Goal: Task Accomplishment & Management: Use online tool/utility

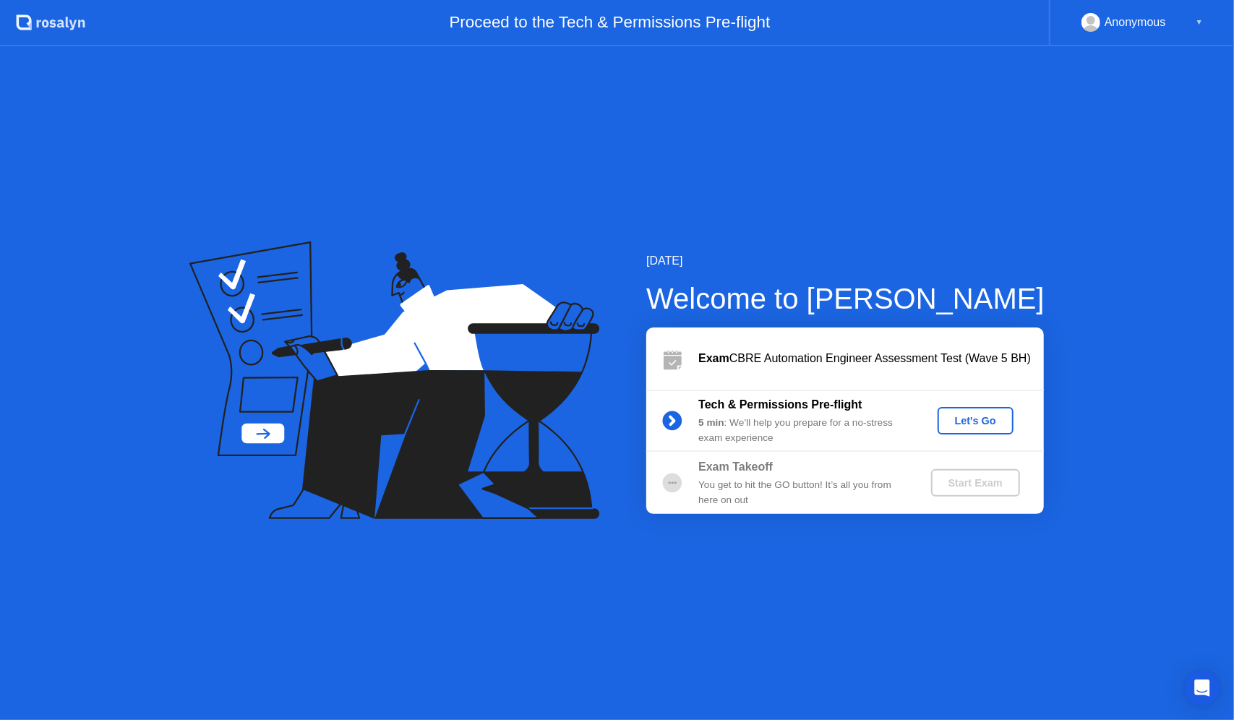
click at [961, 418] on div "Let's Go" at bounding box center [975, 421] width 64 height 12
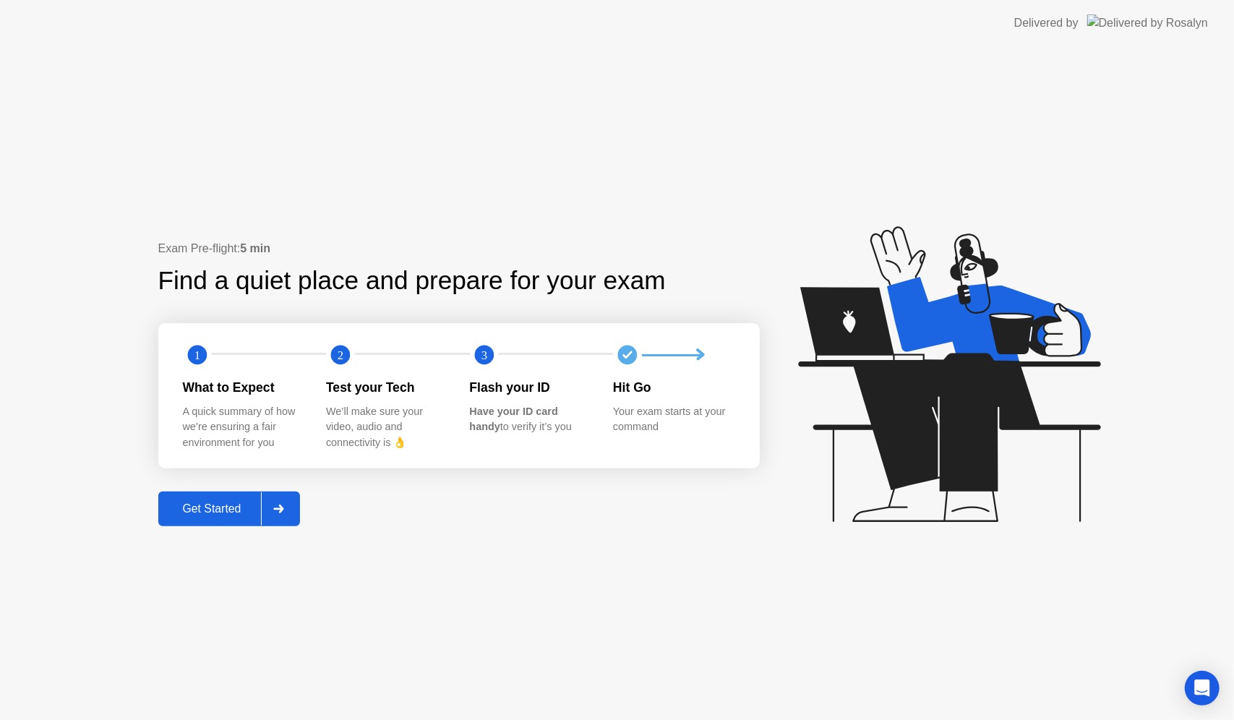
click at [204, 510] on div "Get Started" at bounding box center [212, 508] width 99 height 13
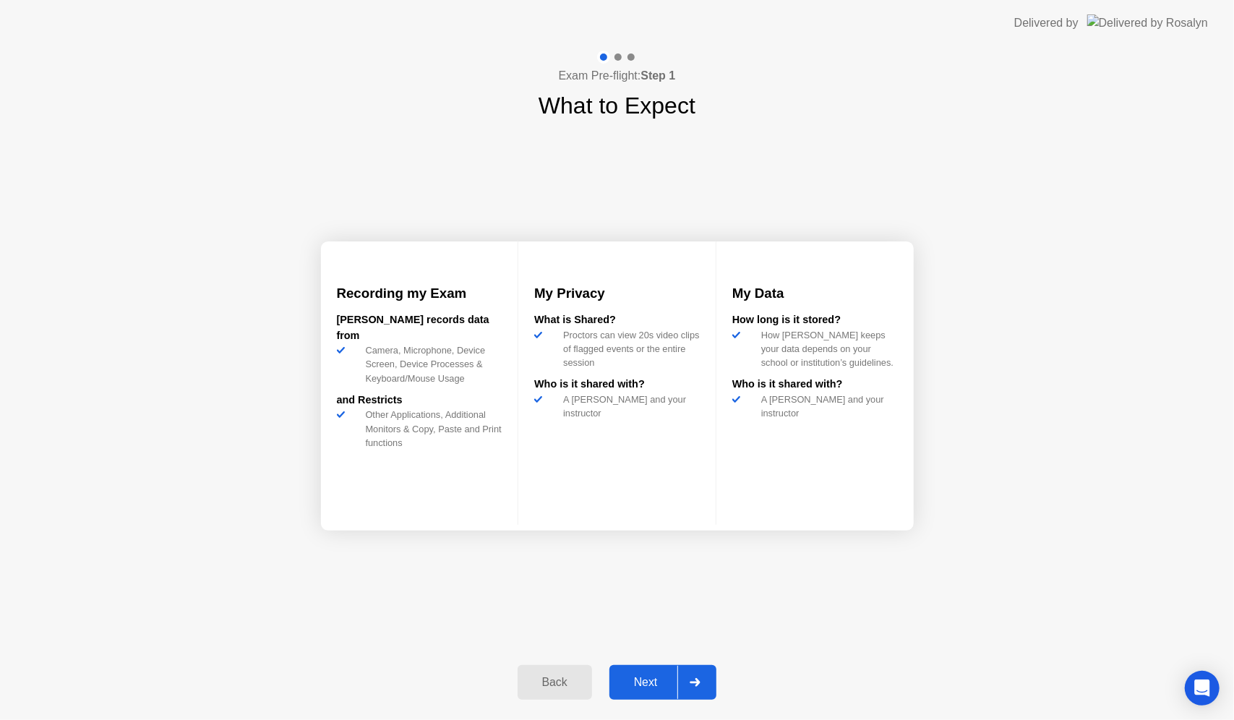
click at [632, 685] on div "Next" at bounding box center [646, 682] width 64 height 13
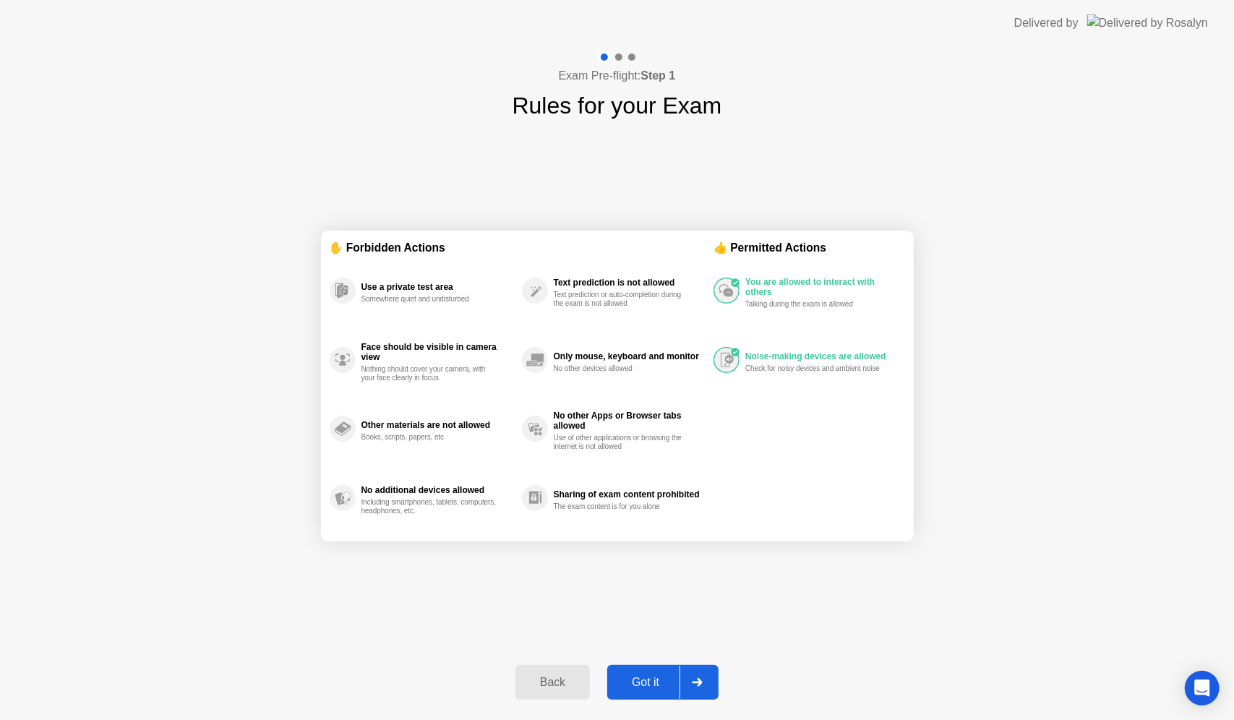
click at [1037, 288] on div "Exam Pre-flight: Step 1 Rules for your Exam ✋ Forbidden Actions Use a private t…" at bounding box center [617, 383] width 1234 height 674
click at [636, 676] on div "Got it" at bounding box center [646, 682] width 68 height 13
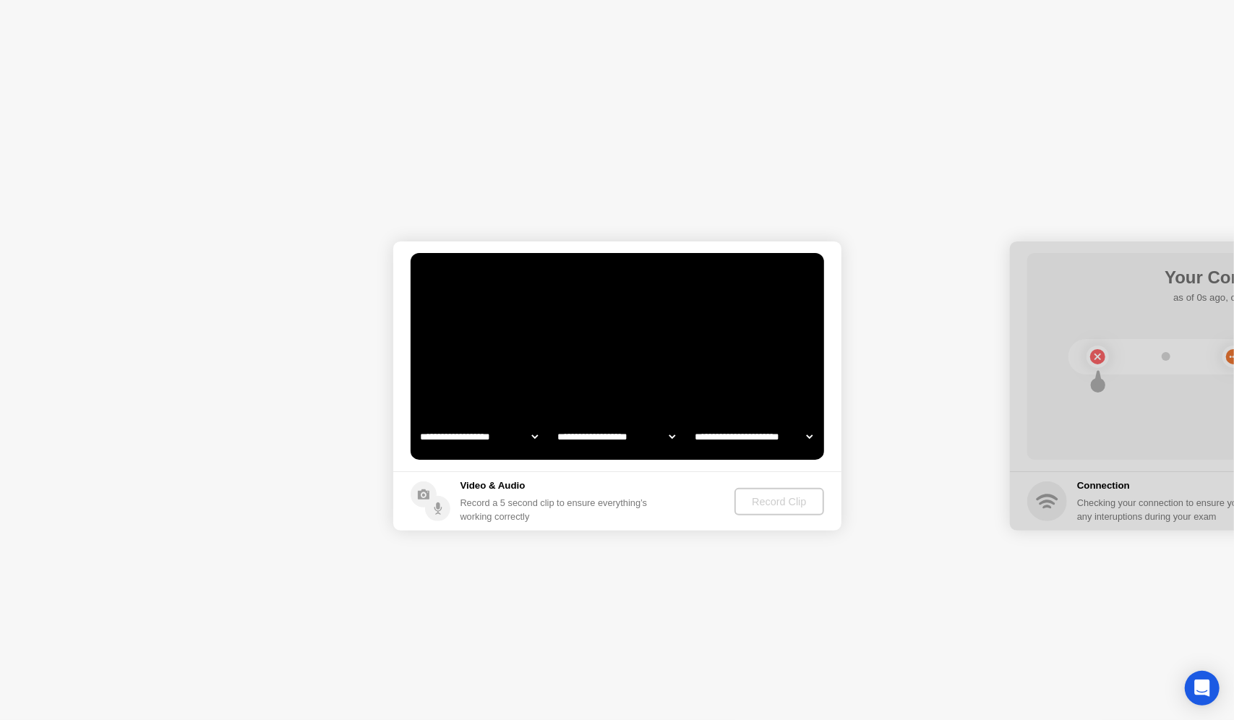
select select "**********"
select select "*******"
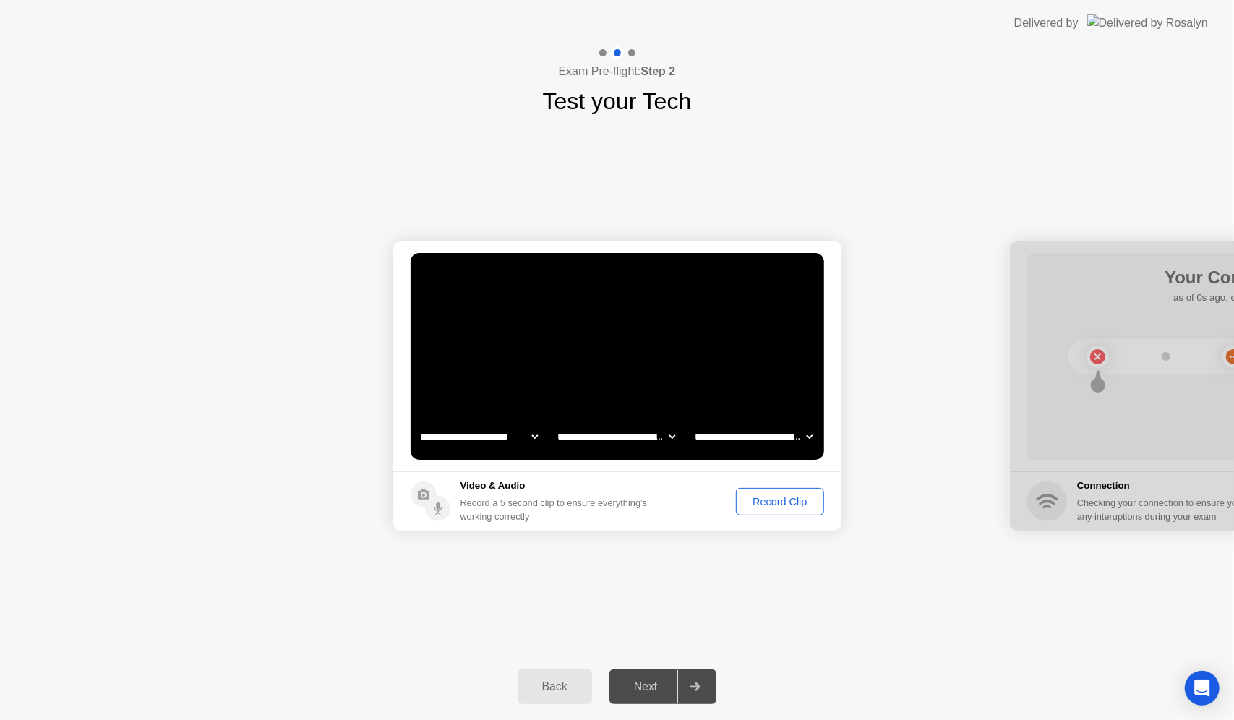
click at [765, 503] on div "Record Clip" at bounding box center [779, 502] width 77 height 12
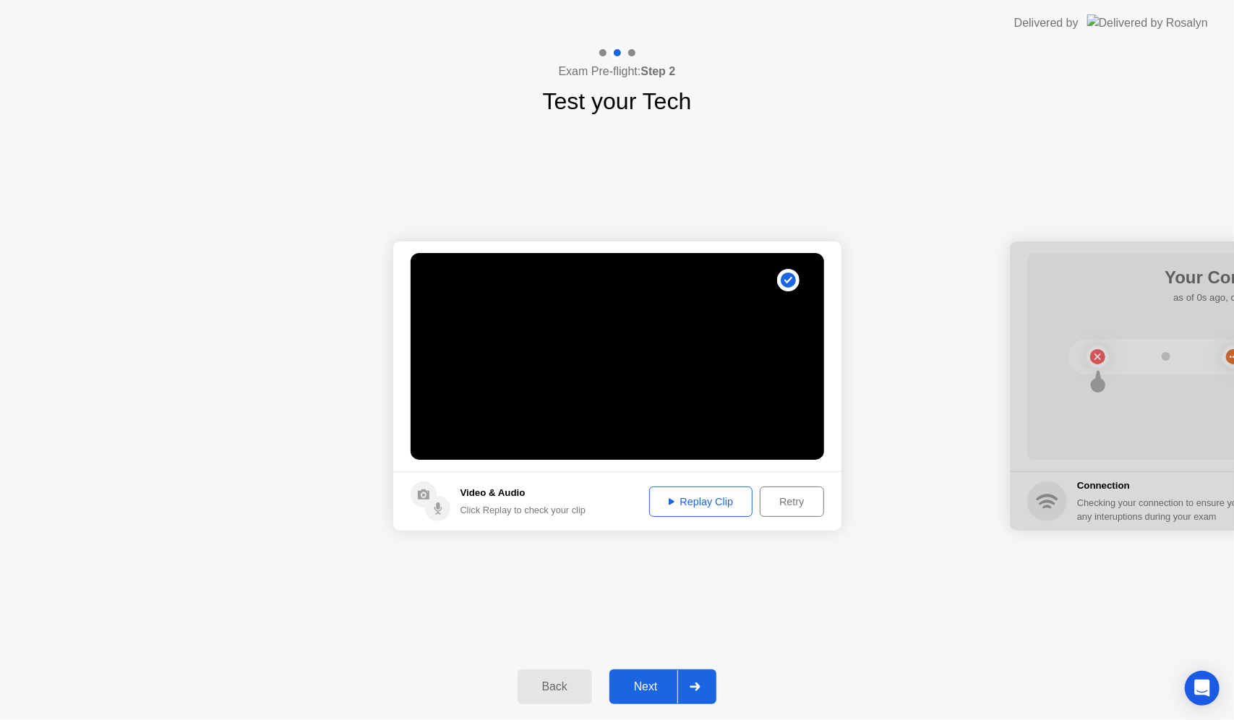
click at [659, 677] on button "Next" at bounding box center [663, 686] width 108 height 35
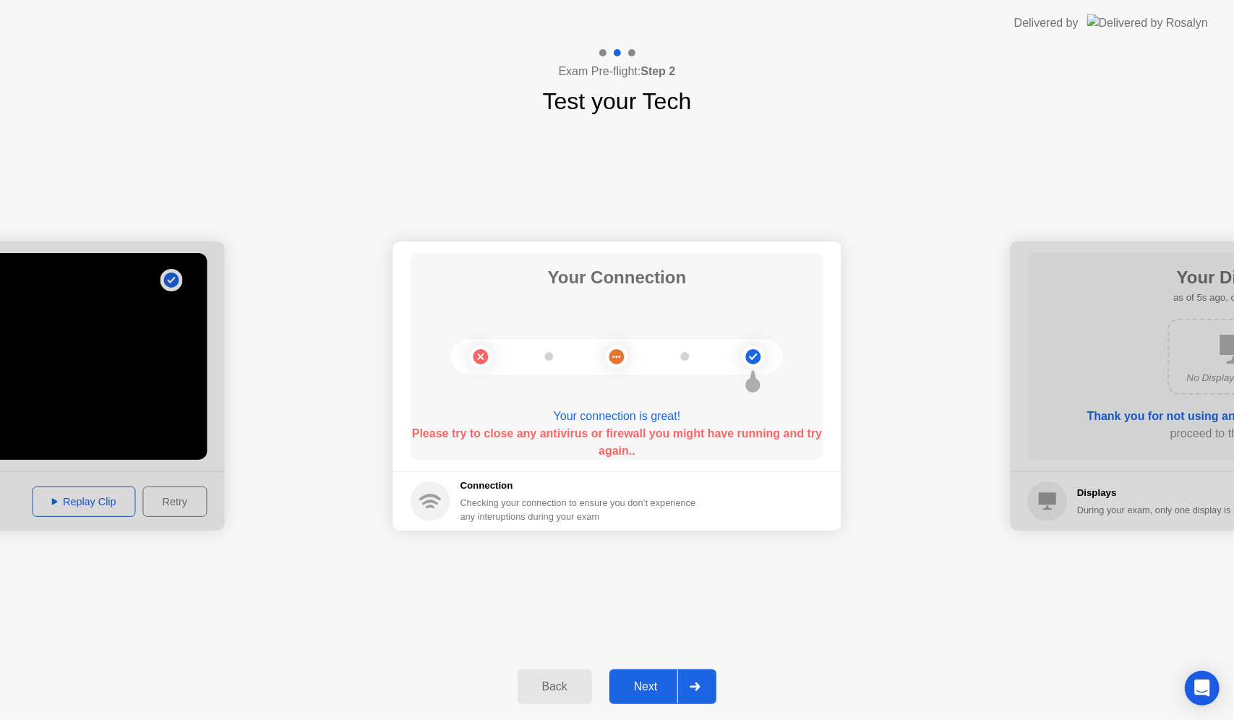
click at [630, 687] on div "Next" at bounding box center [646, 686] width 64 height 13
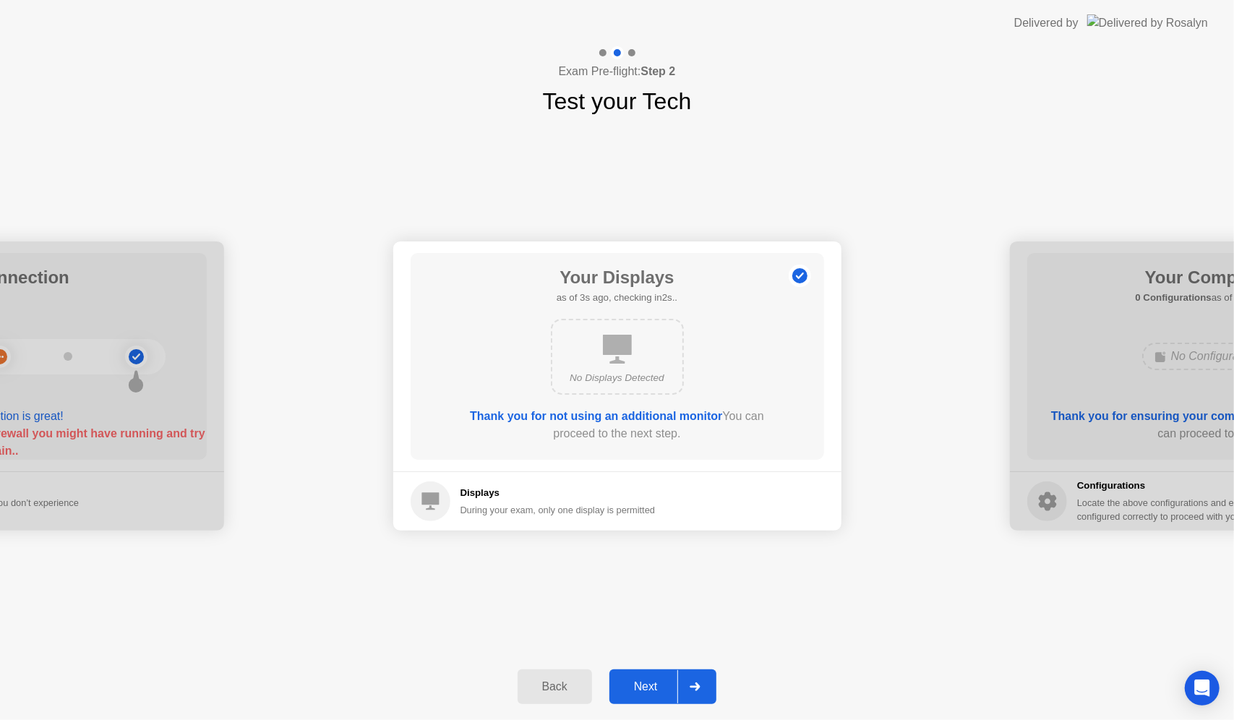
click at [638, 680] on div "Next" at bounding box center [646, 686] width 64 height 13
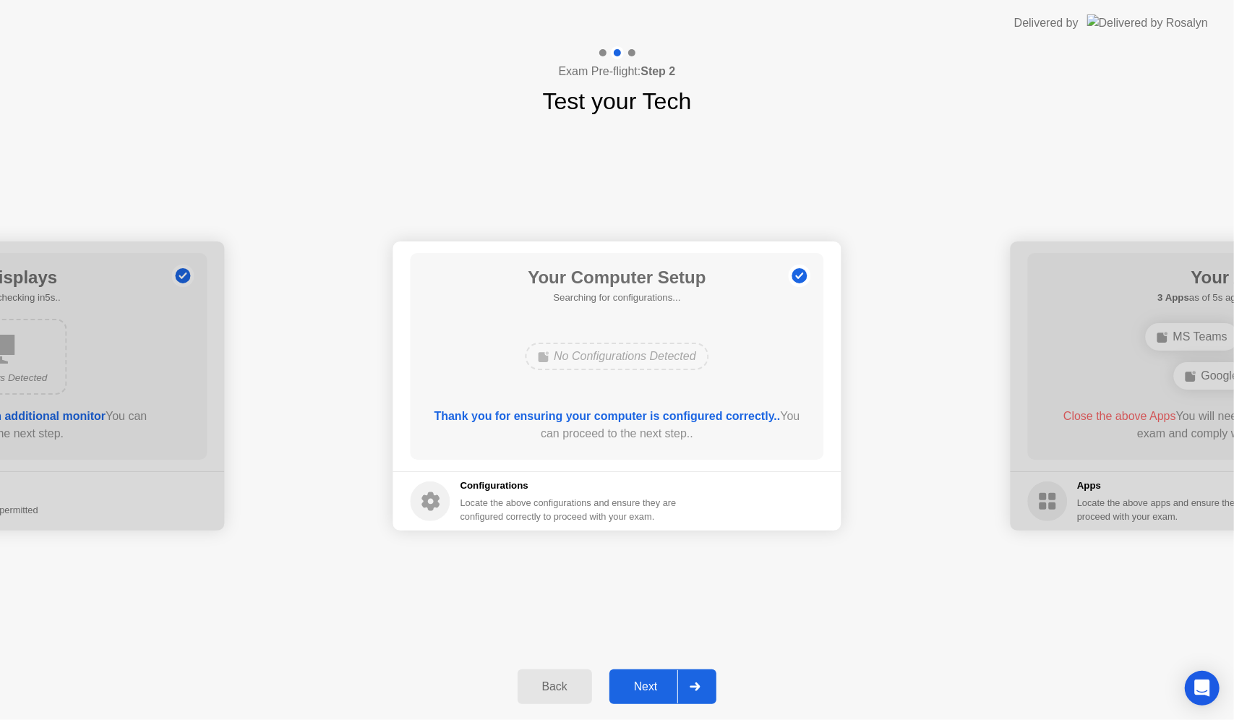
click at [640, 693] on div "Next" at bounding box center [646, 686] width 64 height 13
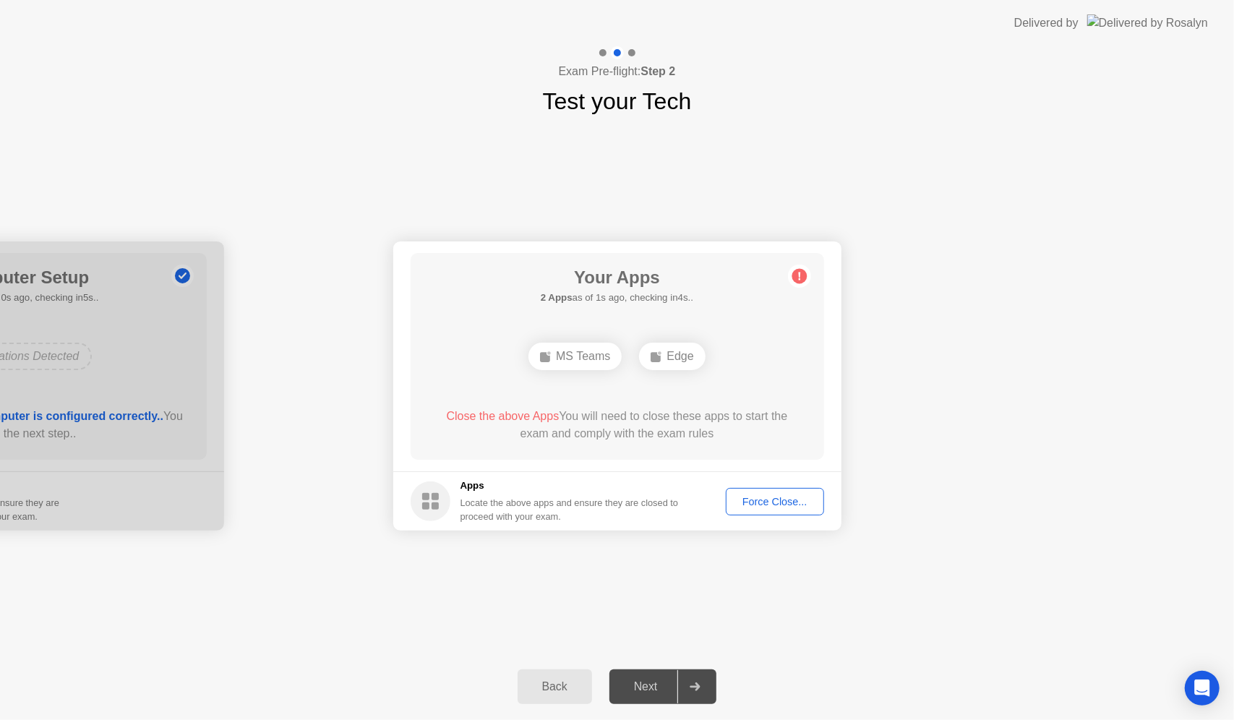
click at [768, 496] on div "Force Close..." at bounding box center [775, 502] width 88 height 12
click at [766, 500] on div "Force Close..." at bounding box center [775, 502] width 88 height 12
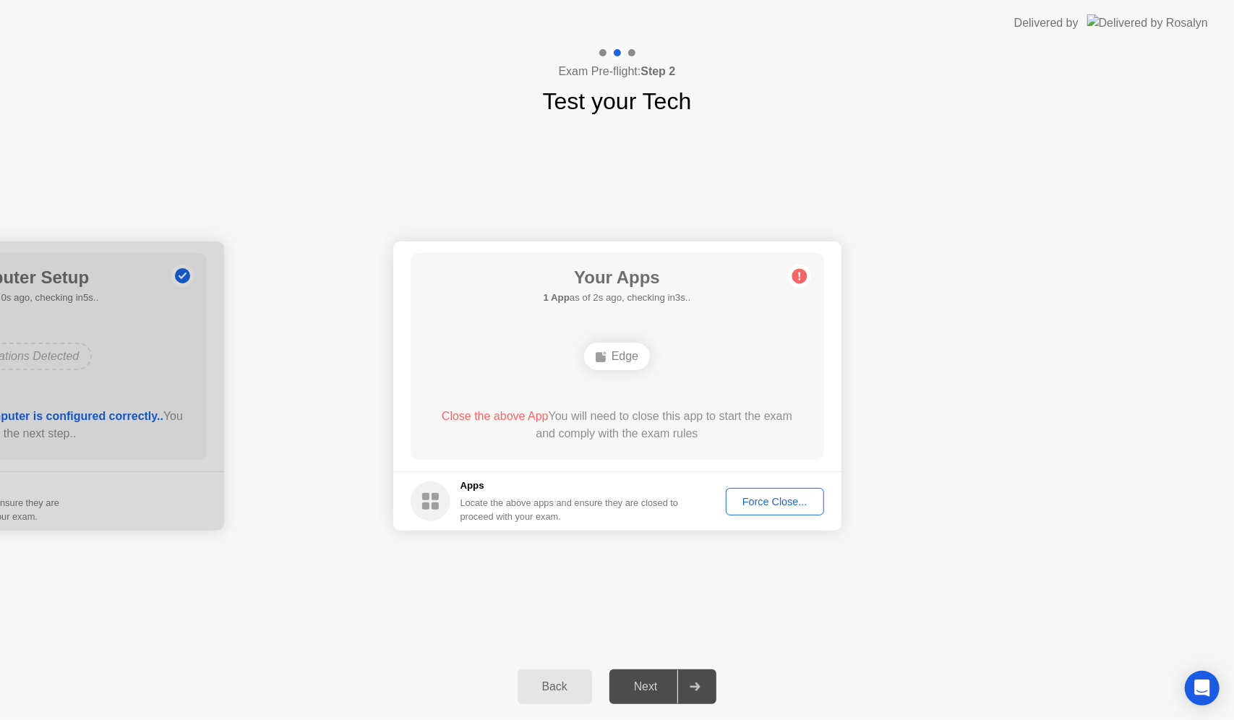
click at [751, 500] on div "Force Close..." at bounding box center [775, 502] width 88 height 12
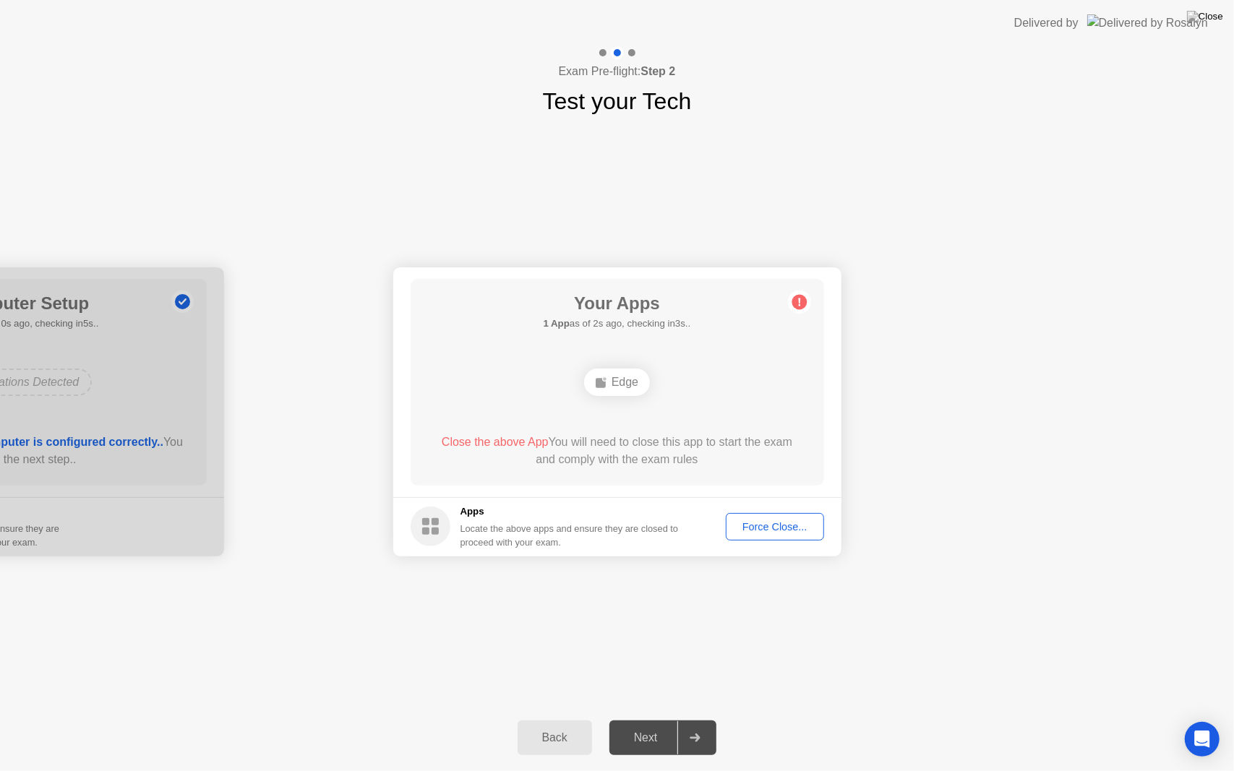
click at [766, 527] on div "Force Close..." at bounding box center [775, 527] width 88 height 12
click at [755, 539] on button "Force Close..." at bounding box center [775, 526] width 98 height 27
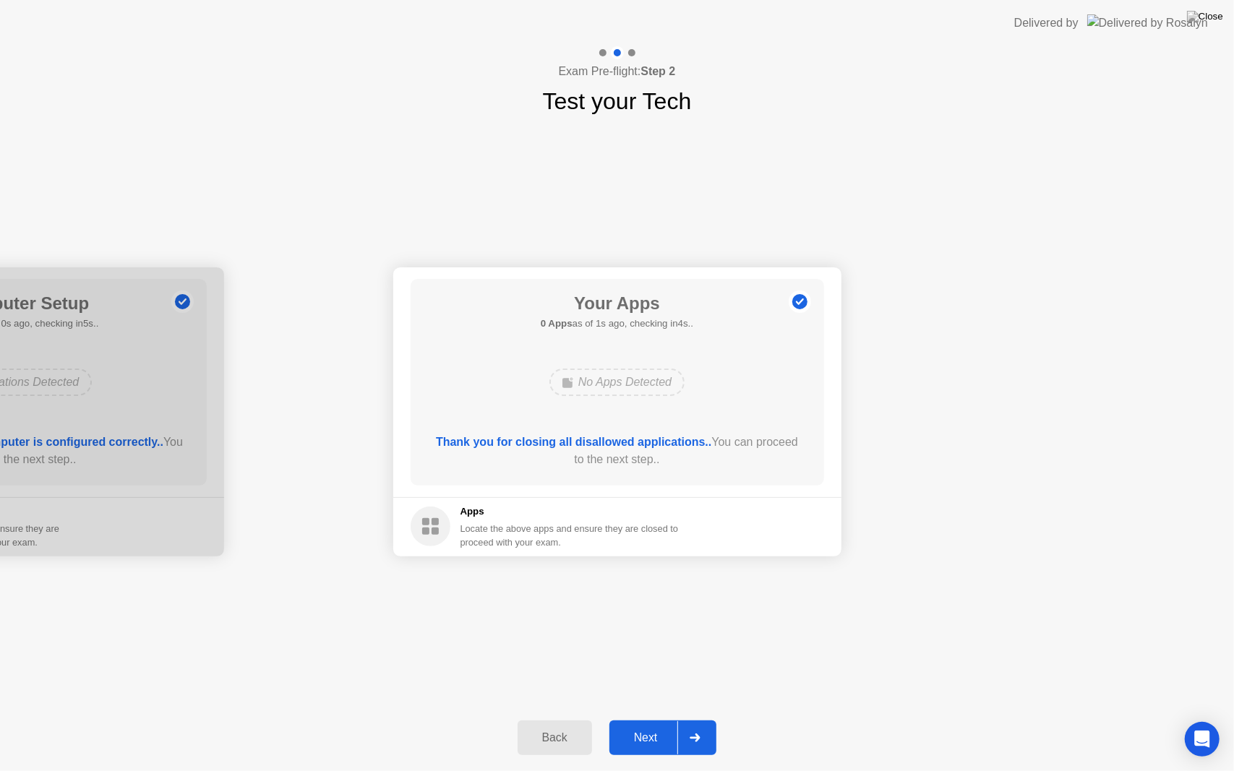
click at [657, 719] on div "Next" at bounding box center [646, 738] width 64 height 13
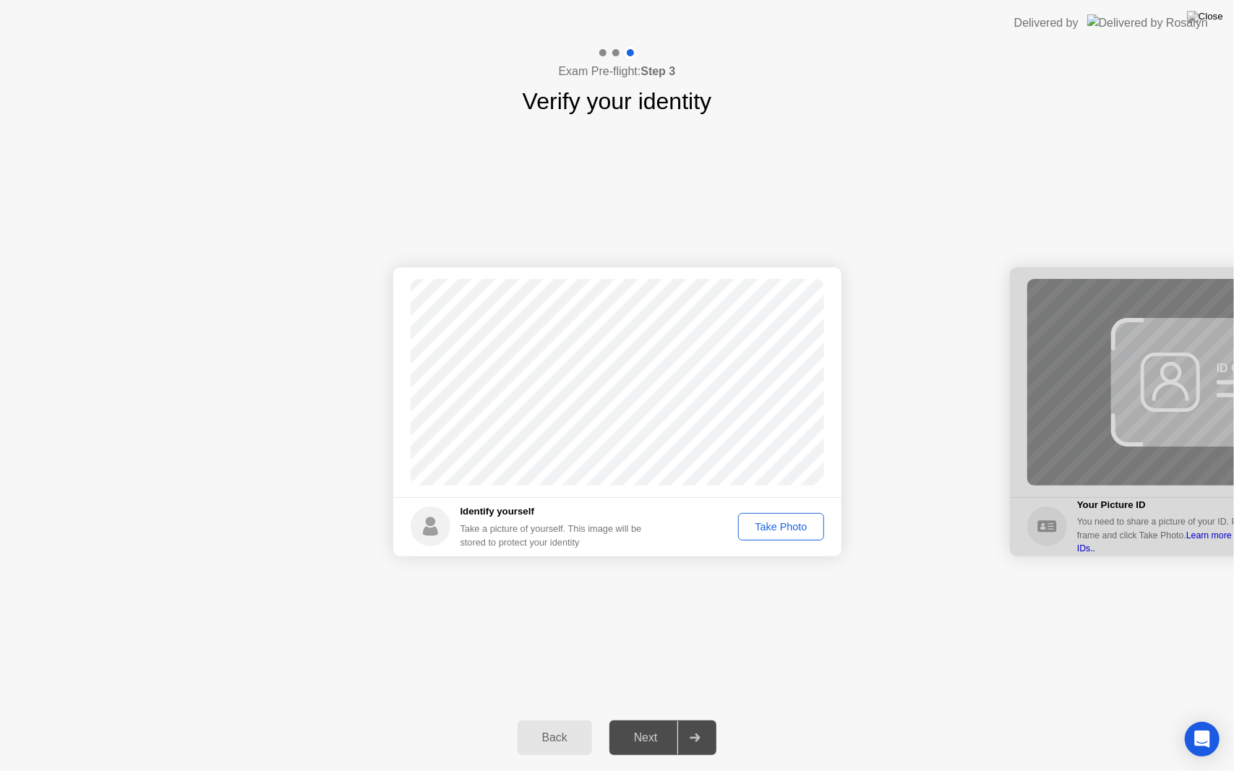
click at [772, 537] on button "Take Photo" at bounding box center [780, 526] width 85 height 27
click at [640, 719] on div "Next" at bounding box center [646, 738] width 64 height 13
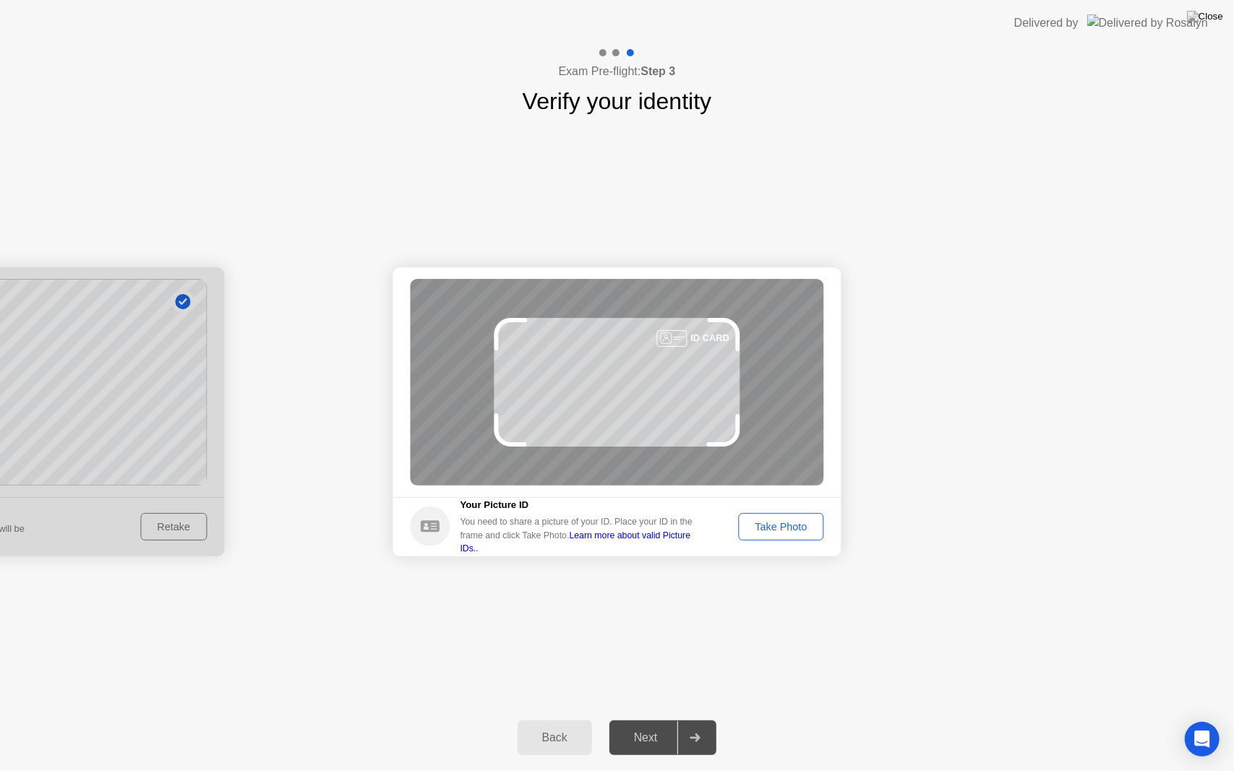
click at [778, 530] on div "Take Photo" at bounding box center [780, 527] width 75 height 12
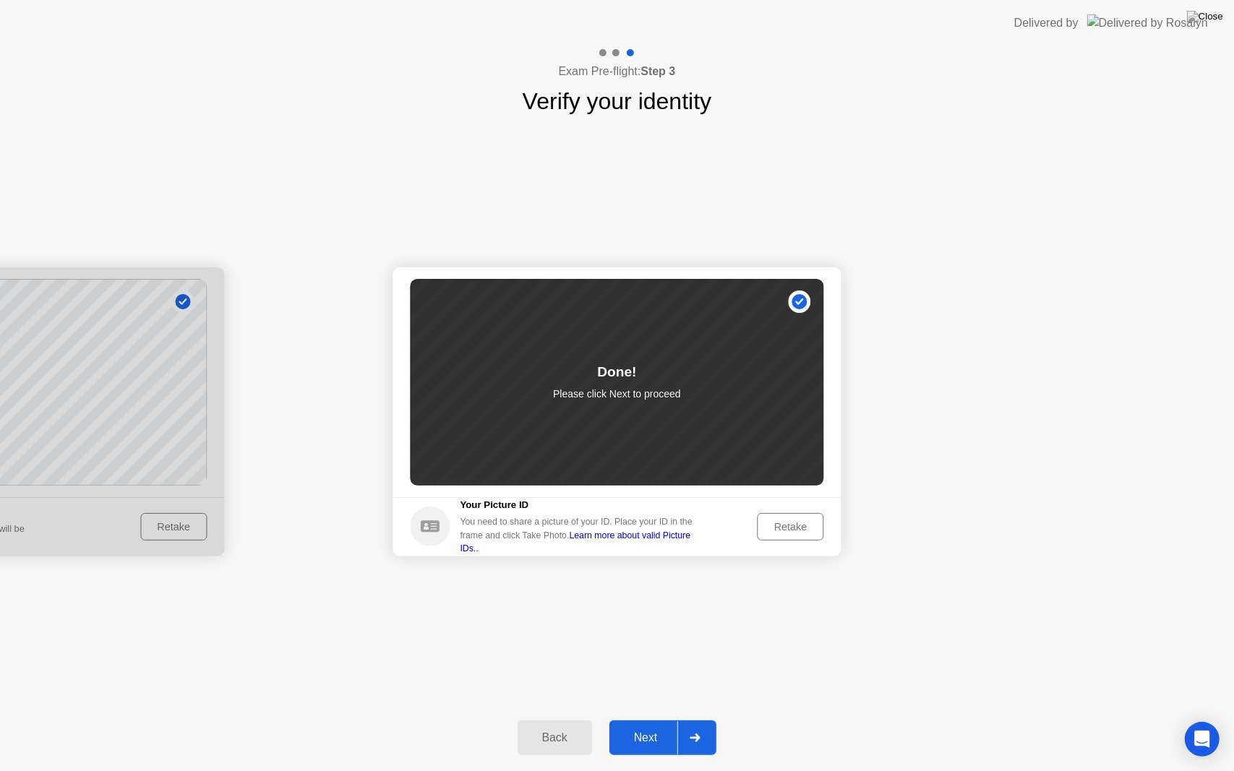
click at [646, 719] on div "Next" at bounding box center [646, 738] width 64 height 13
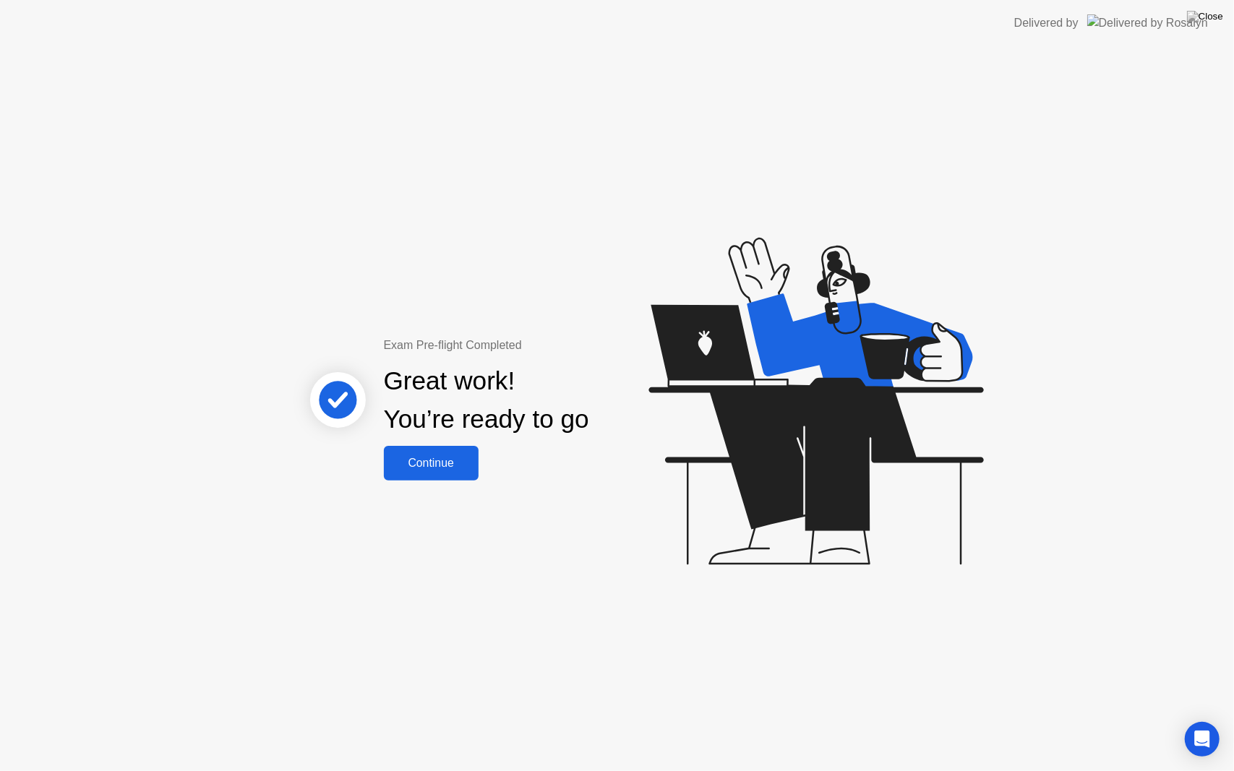
click at [440, 463] on div "Continue" at bounding box center [431, 463] width 86 height 13
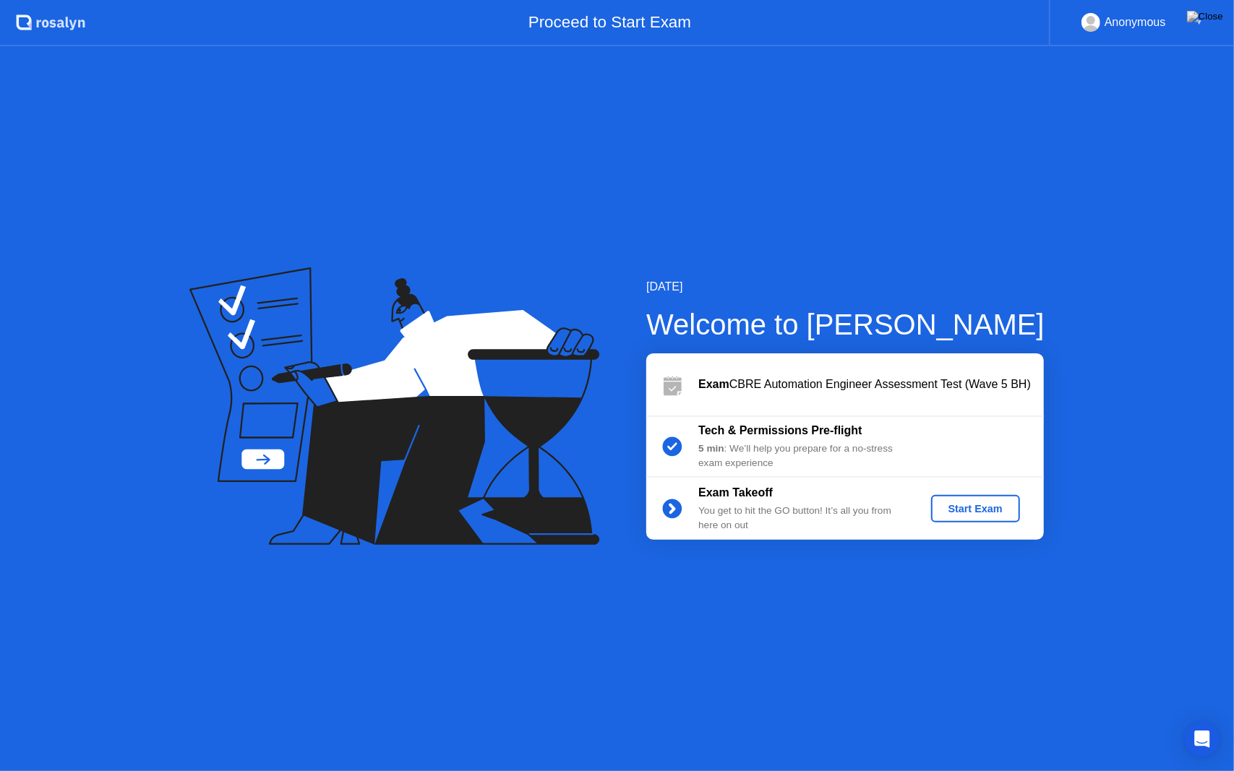
click at [941, 508] on div "Start Exam" at bounding box center [975, 509] width 77 height 12
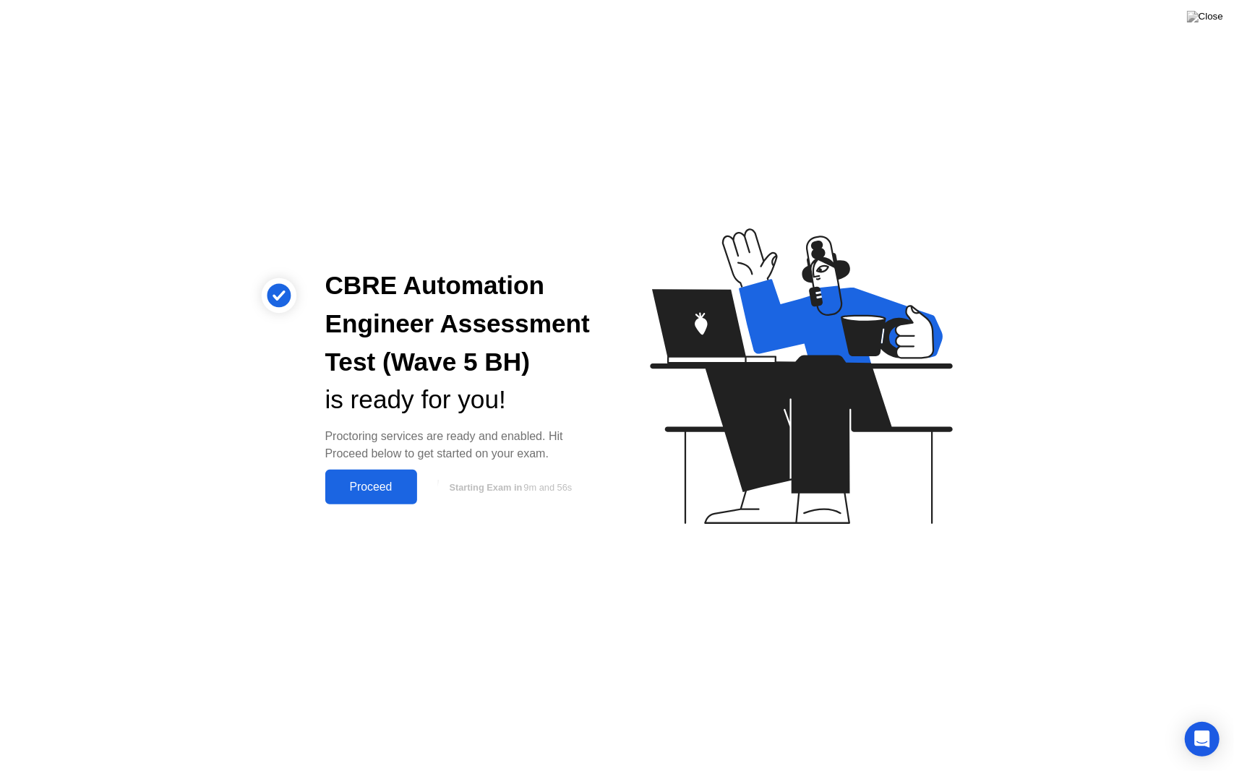
click at [396, 491] on div "Proceed" at bounding box center [371, 487] width 83 height 13
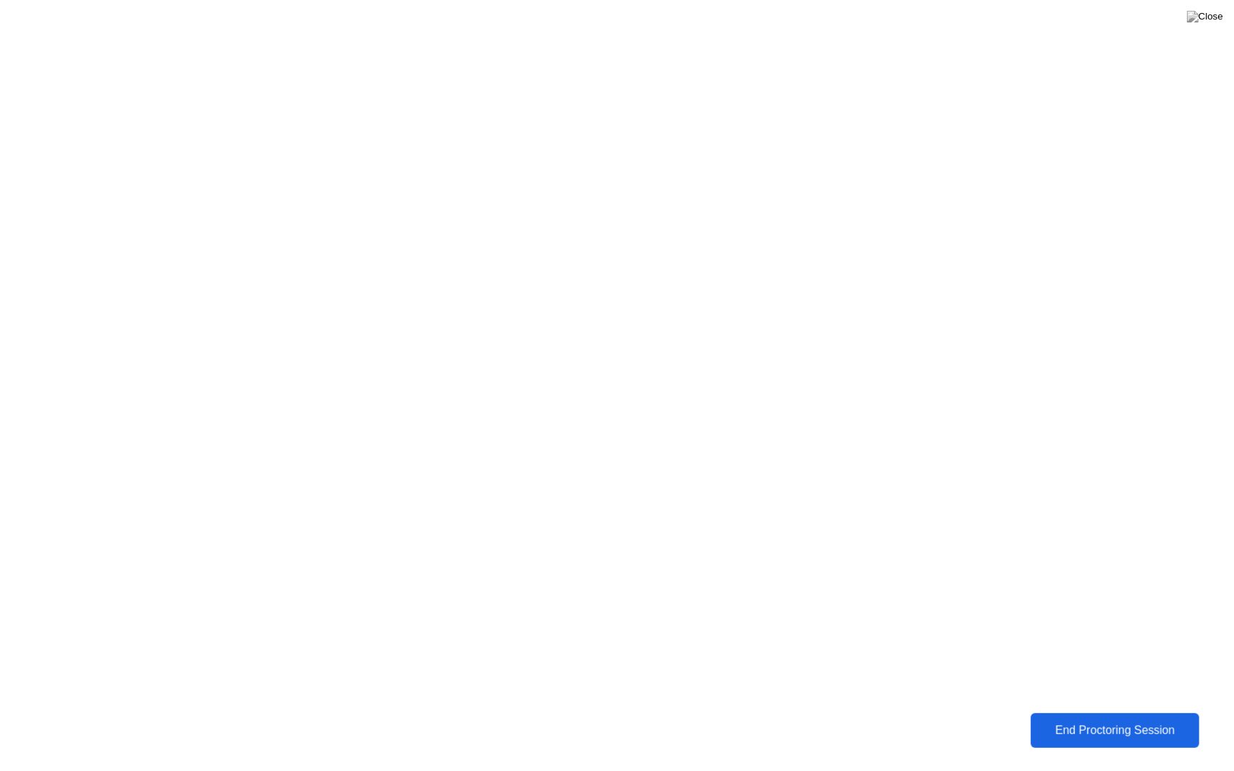
click at [1072, 719] on button "End Proctoring Session" at bounding box center [1115, 731] width 168 height 35
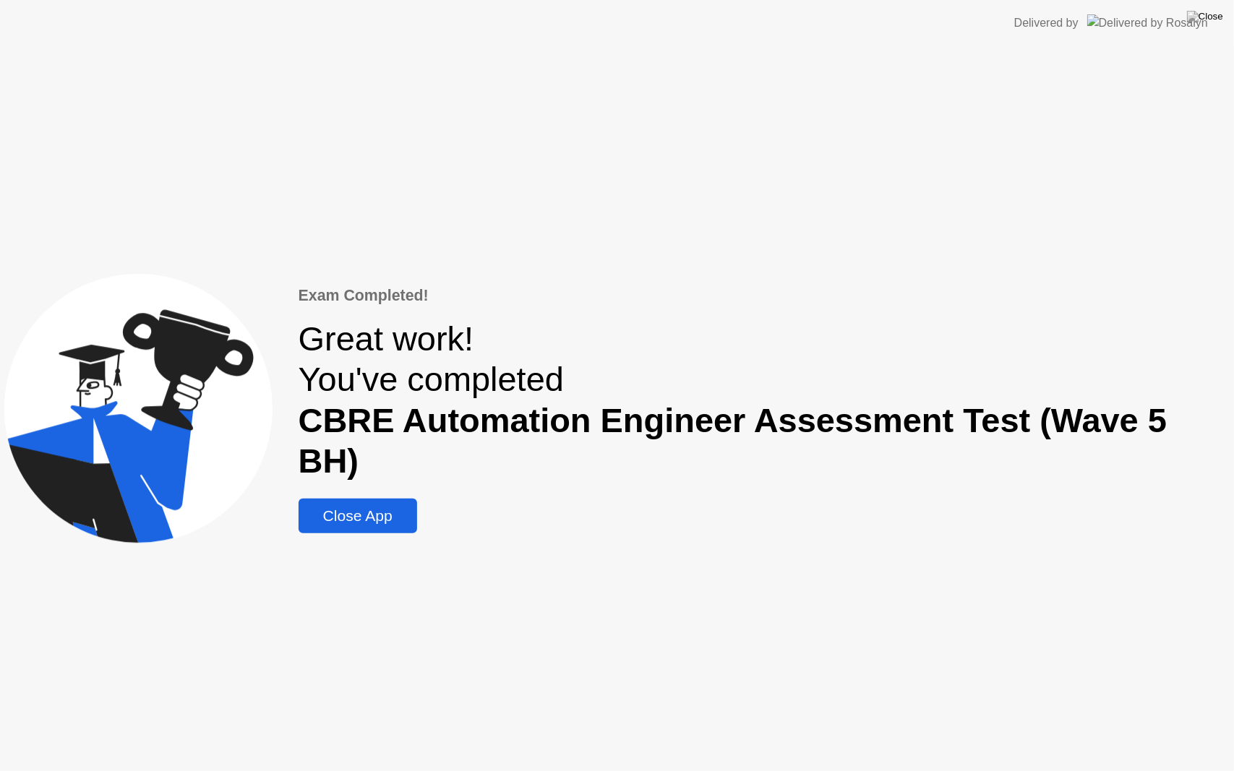
click at [382, 507] on div "Close App" at bounding box center [358, 515] width 110 height 17
